Goal: Task Accomplishment & Management: Manage account settings

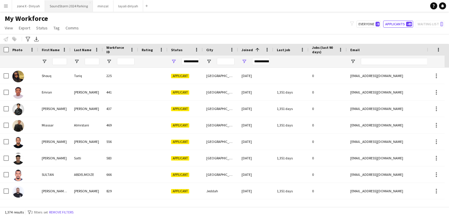
click at [85, 6] on button "SoundStorm 2024 Parking Close" at bounding box center [69, 5] width 48 height 11
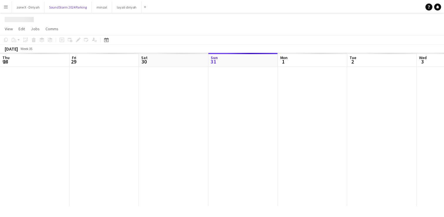
scroll to position [0, 140]
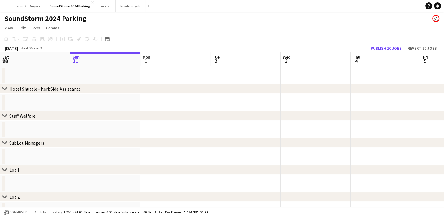
click at [266, 99] on app-date-cell at bounding box center [246, 102] width 70 height 18
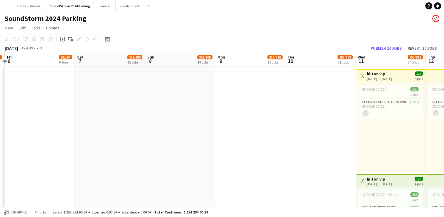
scroll to position [0, 178]
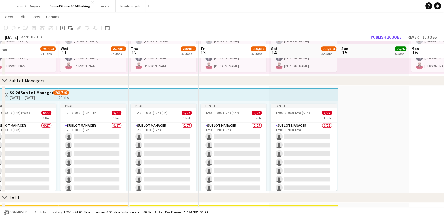
scroll to position [650, 0]
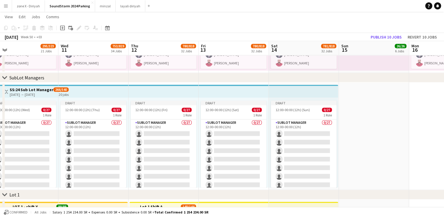
click at [7, 4] on app-icon "Menu" at bounding box center [6, 6] width 5 height 5
